Goal: Task Accomplishment & Management: Complete application form

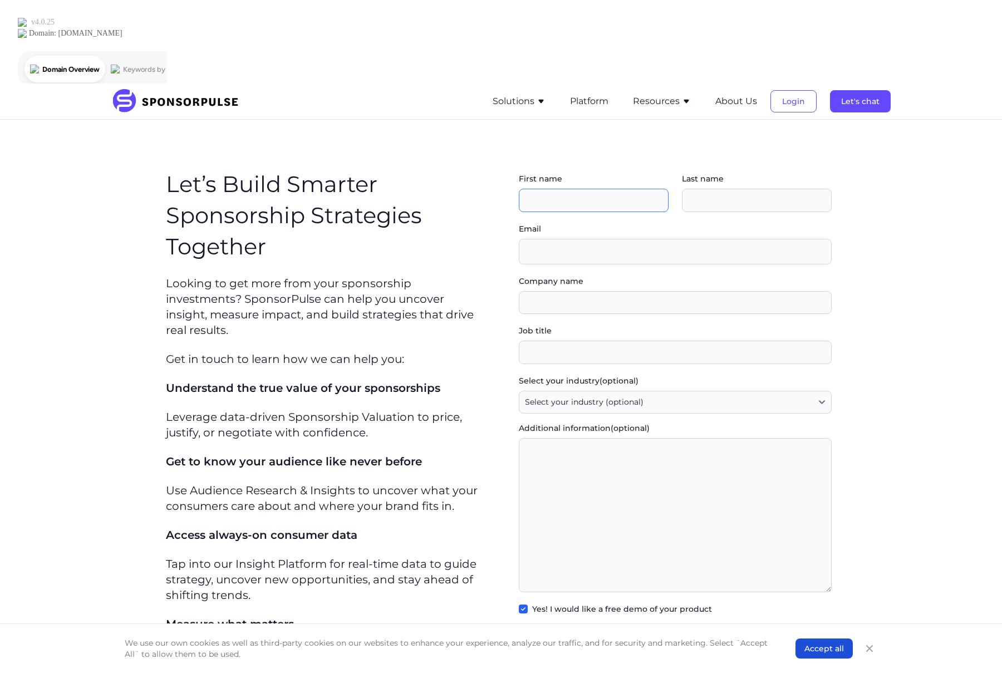
click at [581, 189] on input "First name" at bounding box center [594, 200] width 150 height 23
type input "[PERSON_NAME]"
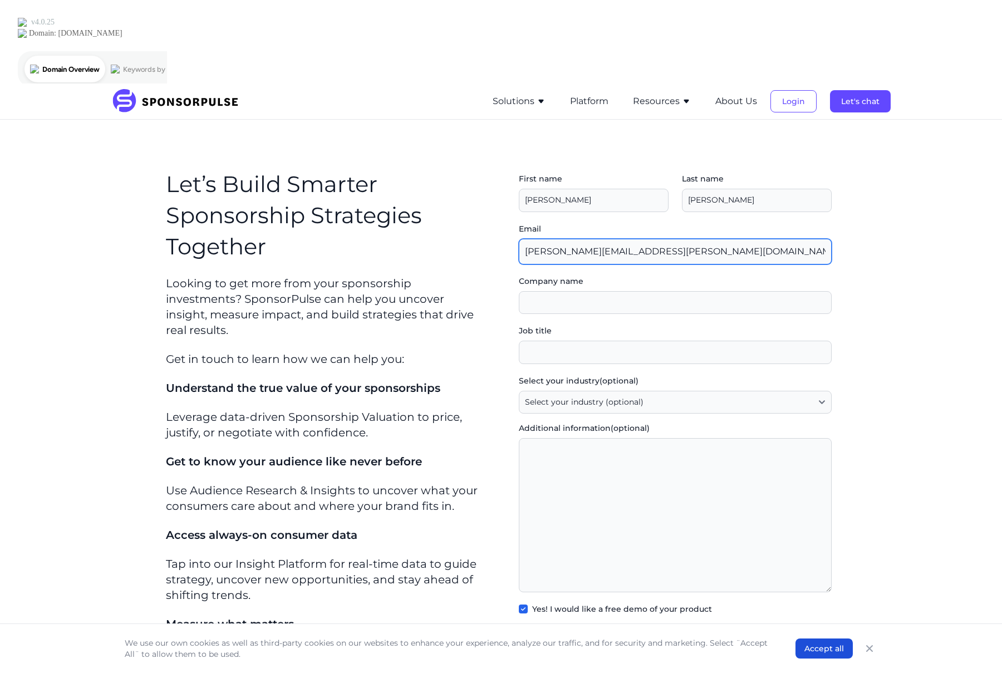
click at [662, 239] on input "[PERSON_NAME][EMAIL_ADDRESS][PERSON_NAME][DOMAIN_NAME]" at bounding box center [675, 252] width 313 height 26
type input "[PERSON_NAME][EMAIL_ADDRESS][PERSON_NAME][DOMAIN_NAME]"
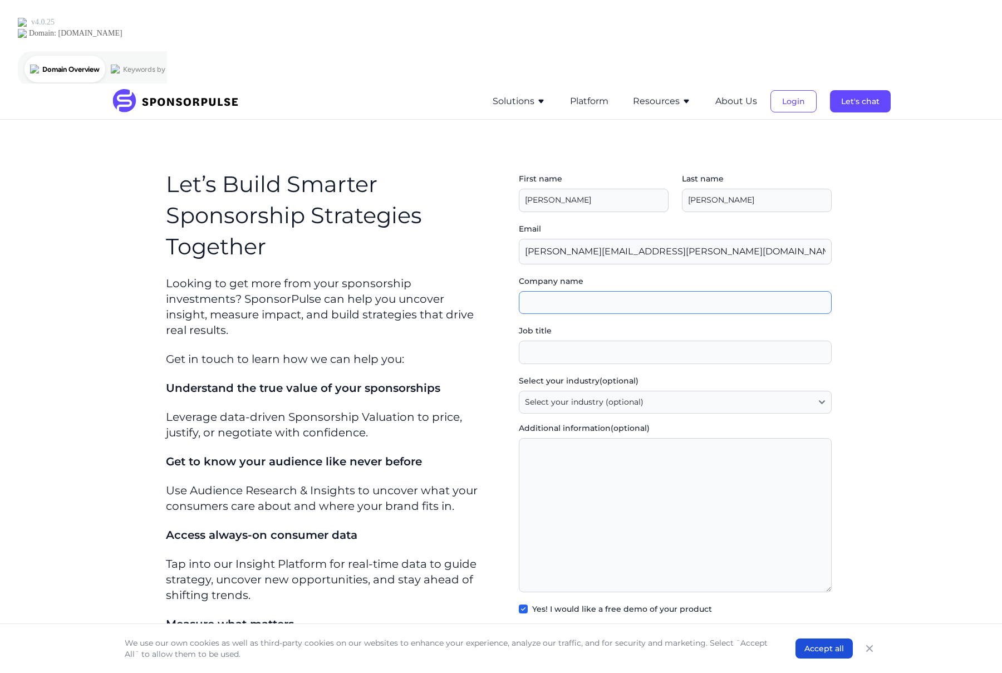
click at [642, 291] on input "Company name" at bounding box center [675, 302] width 313 height 23
type input "The Barracks"
type input "Founder"
click at [685, 391] on select "Select your industry (optional) Agency / Consultant Automotive / Transportation…" at bounding box center [675, 402] width 313 height 23
select select "Agency / Consultant"
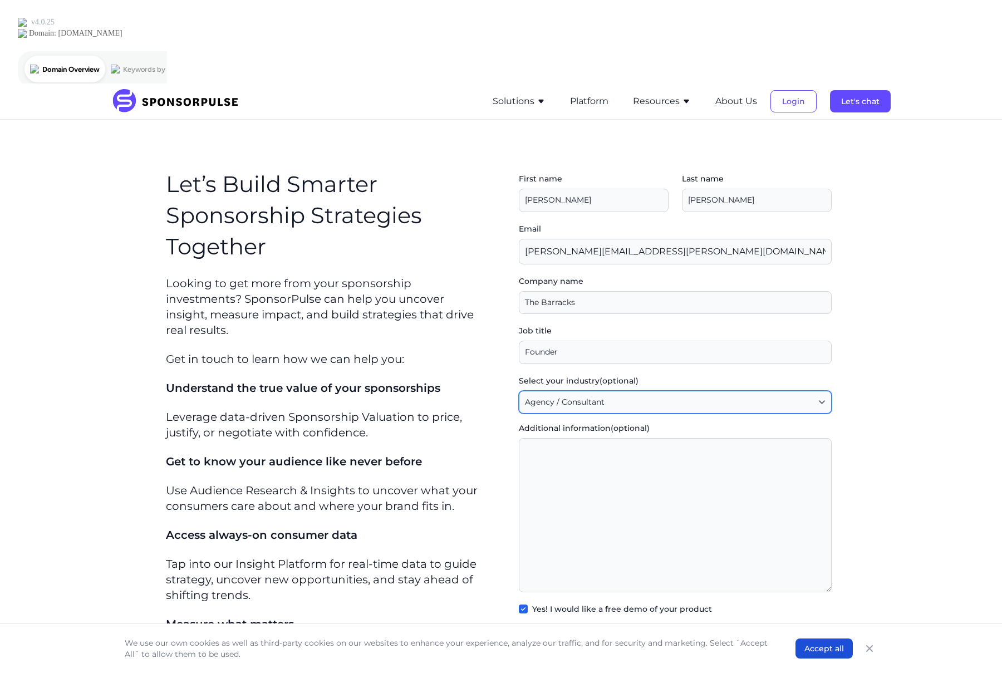
click at [523, 391] on select "Select your industry (optional) Agency / Consultant Automotive / Transportation…" at bounding box center [675, 402] width 313 height 23
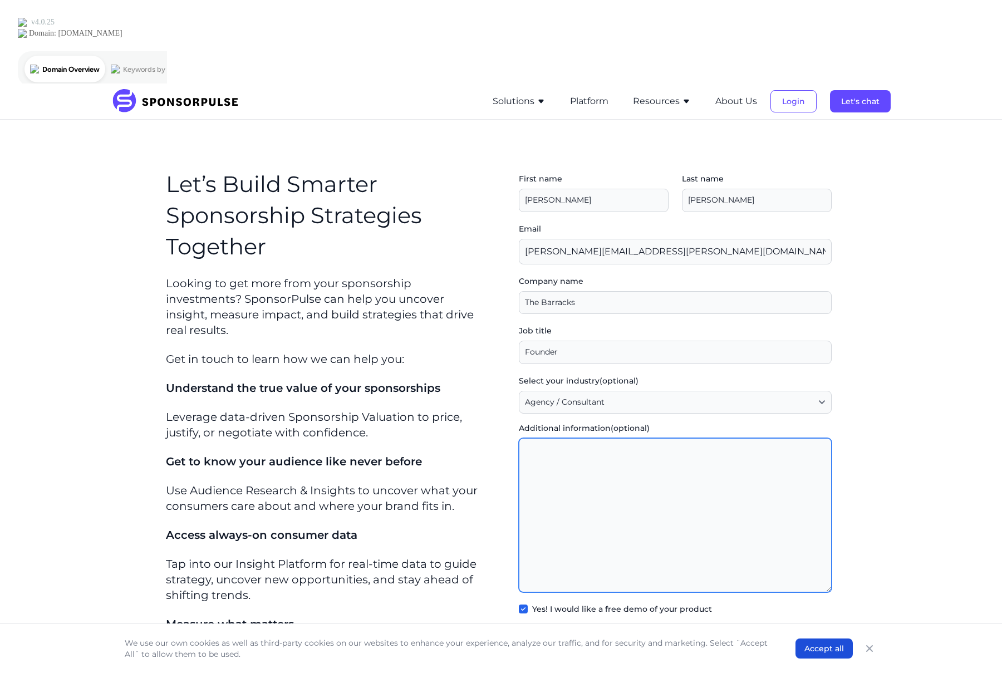
click at [659, 438] on textarea "Additional information (optional)" at bounding box center [675, 515] width 313 height 154
paste textarea "Trajektory"
drag, startPoint x: 551, startPoint y: 366, endPoint x: 502, endPoint y: 365, distance: 49.0
click at [502, 365] on div "Let’s Build Smarter Sponsorship Strategies Together Looking to get more from yo…" at bounding box center [500, 430] width 679 height 532
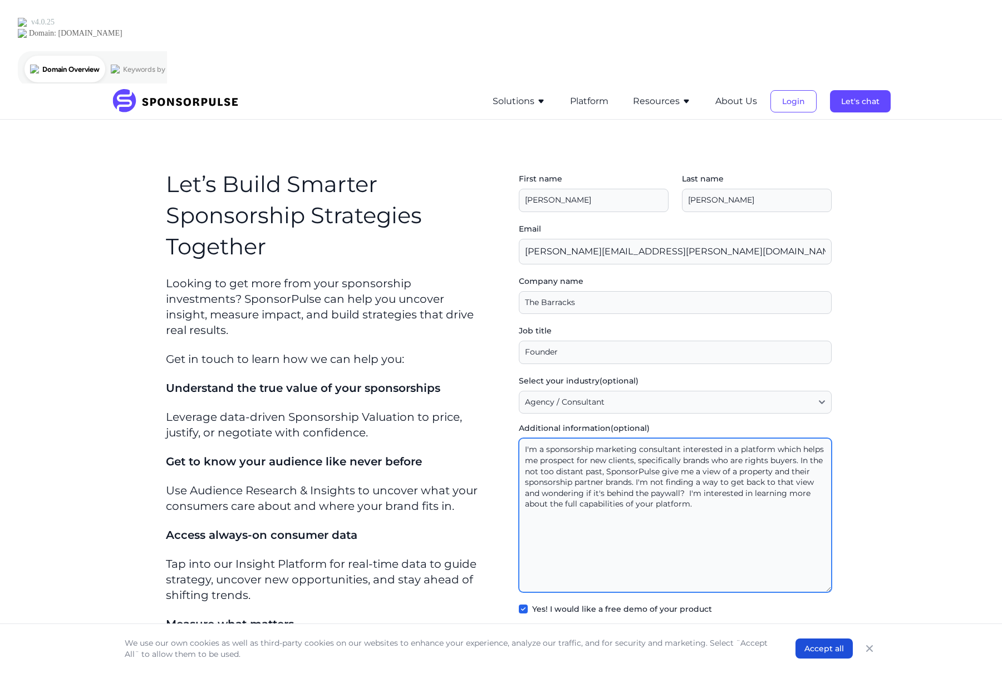
type textarea "I'm a sponsorship marketing consultant interested in a platform which helps me …"
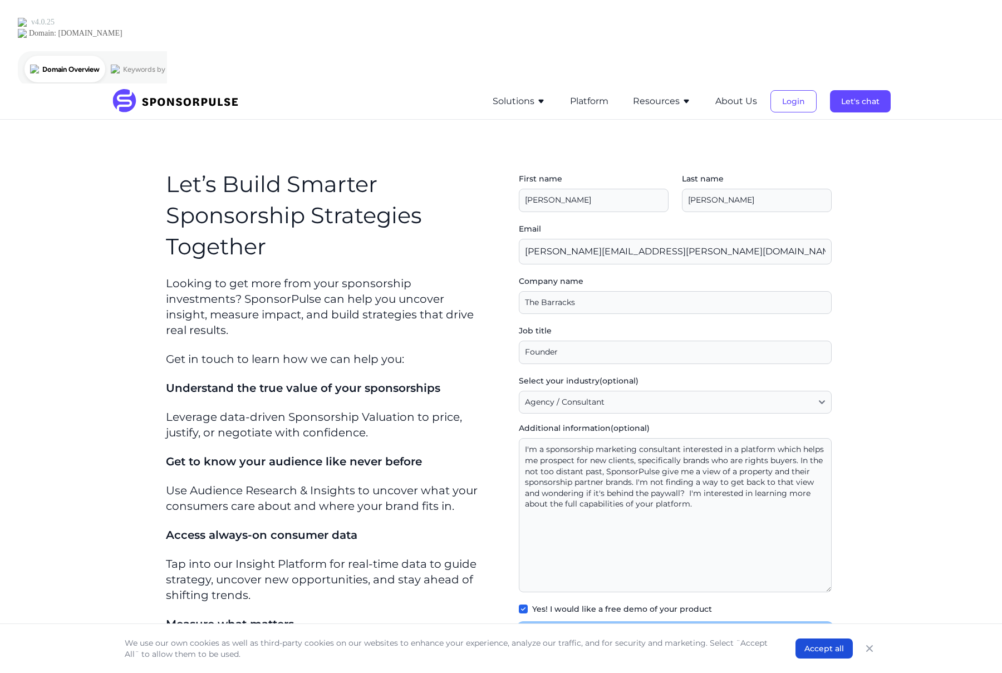
click at [553, 624] on button "Submit" at bounding box center [675, 635] width 313 height 22
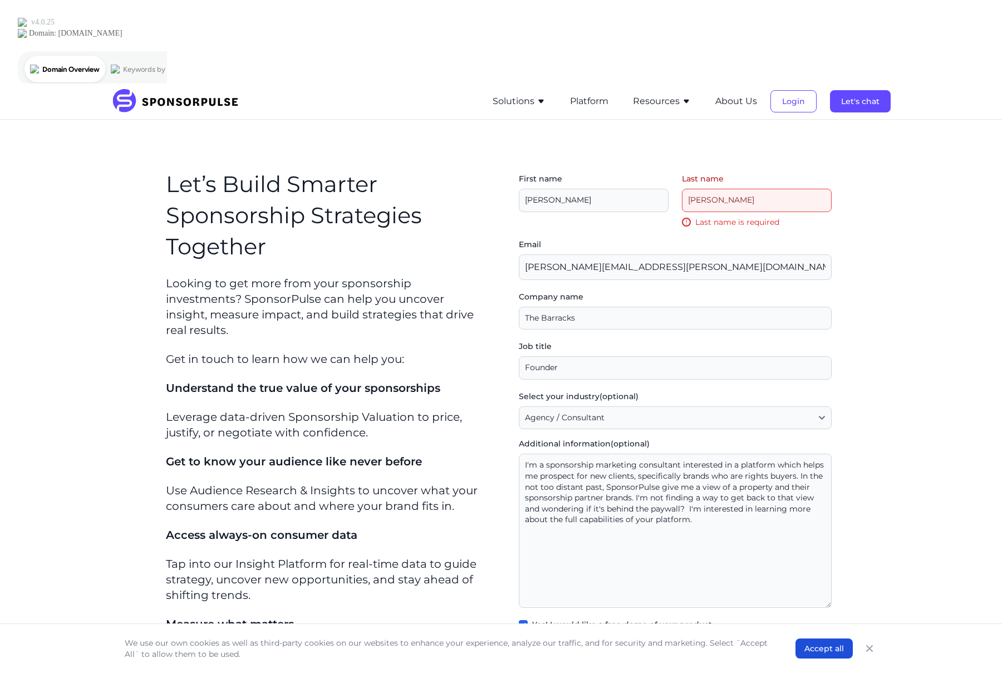
click at [741, 189] on input "Last name" at bounding box center [757, 200] width 150 height 23
click at [747, 189] on input "Last name" at bounding box center [757, 200] width 150 height 23
type input "[PERSON_NAME]"
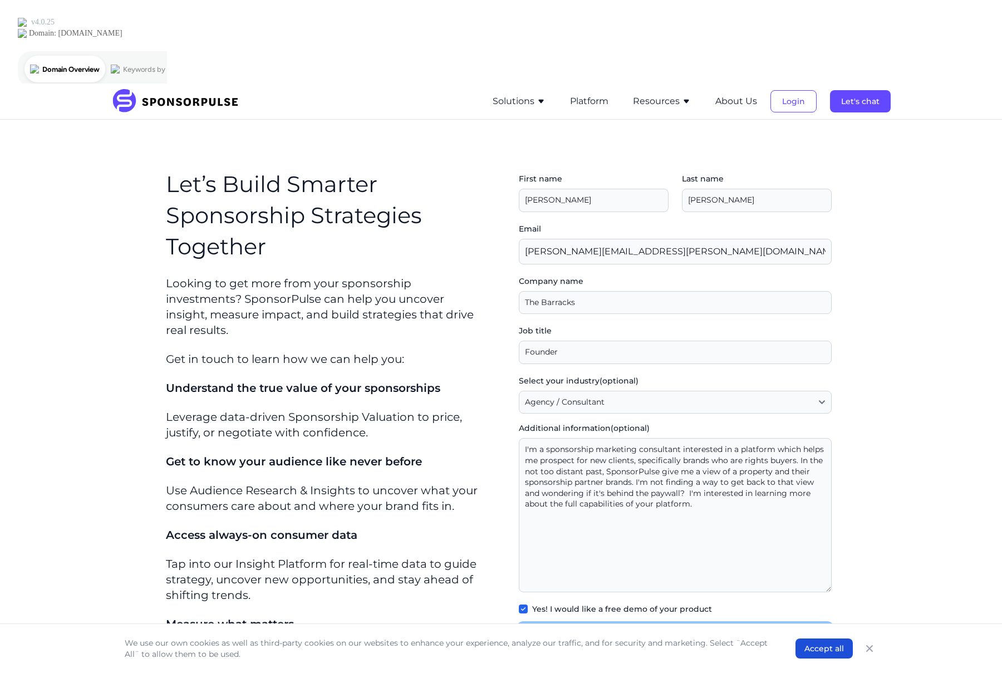
click at [680, 624] on button "Submit" at bounding box center [675, 635] width 313 height 22
